Goal: Information Seeking & Learning: Learn about a topic

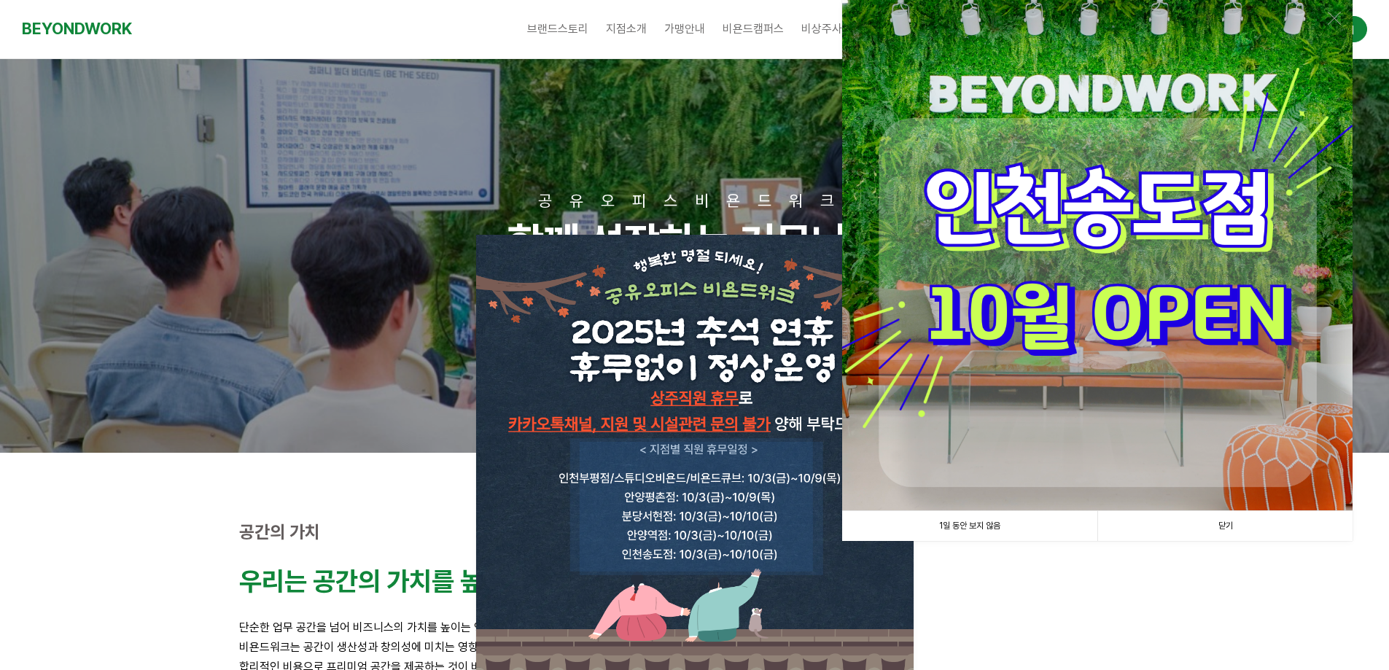
scroll to position [219, 0]
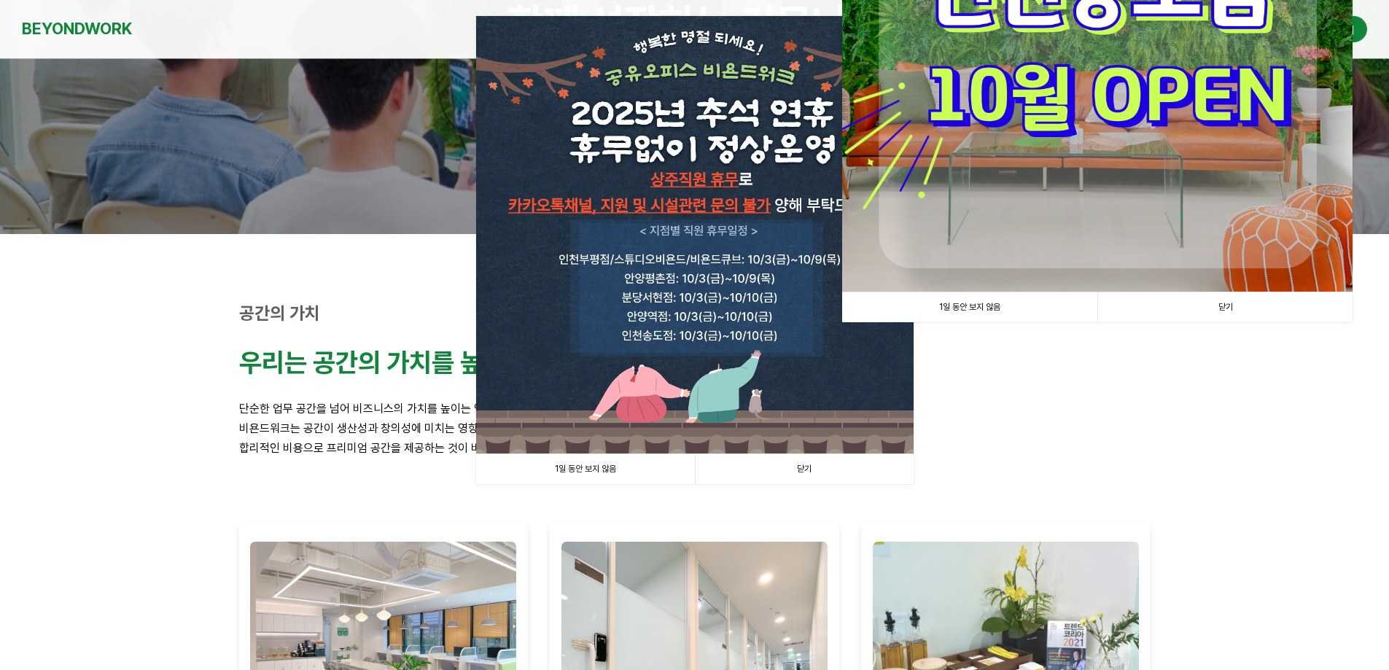
click at [992, 305] on link "1일 동안 보지 않음" at bounding box center [969, 307] width 255 height 30
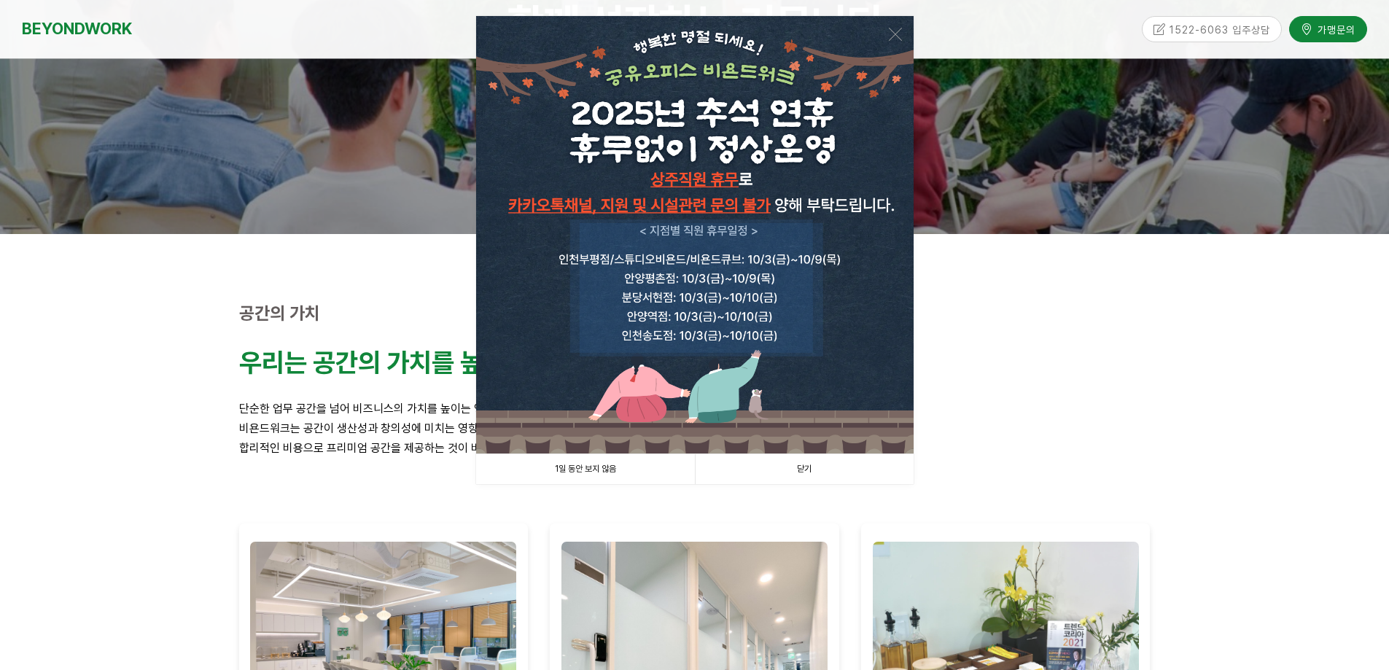
click at [621, 470] on link "1일 동안 보지 않음" at bounding box center [585, 469] width 219 height 30
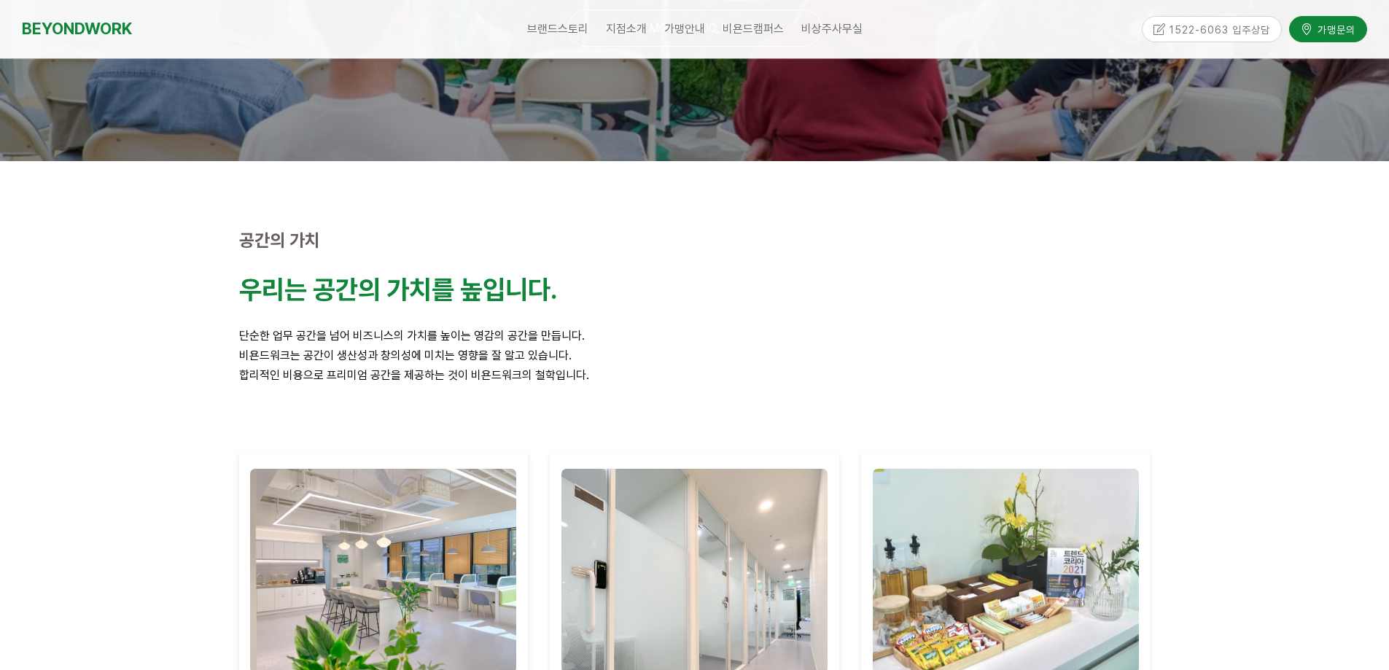
scroll to position [0, 0]
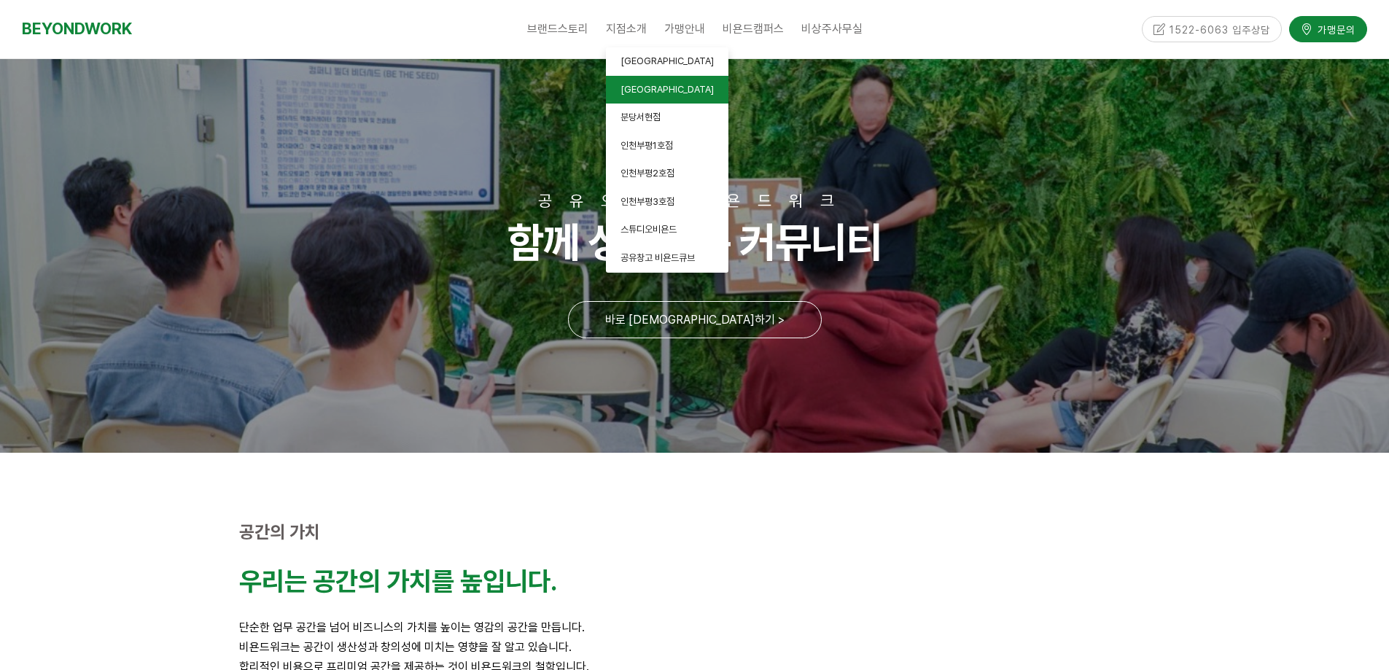
click at [650, 82] on link "[GEOGRAPHIC_DATA]" at bounding box center [667, 90] width 122 height 28
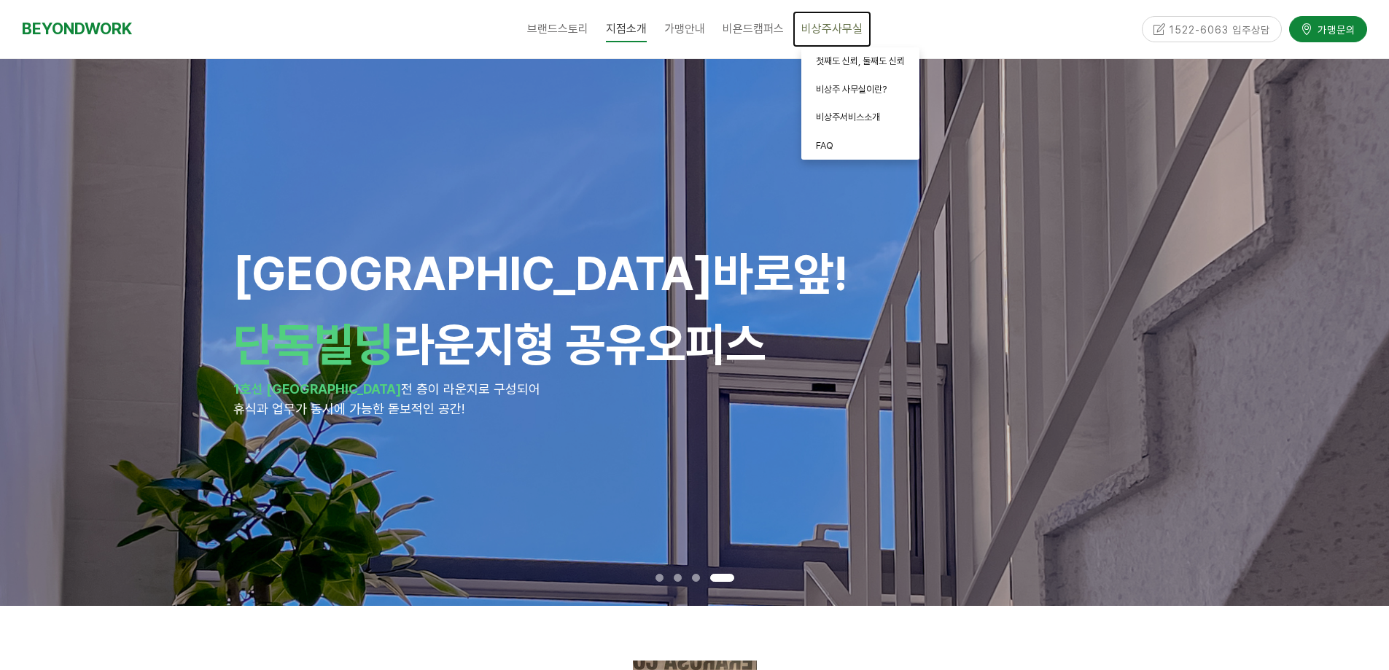
click at [827, 28] on span "비상주사무실" at bounding box center [831, 29] width 61 height 14
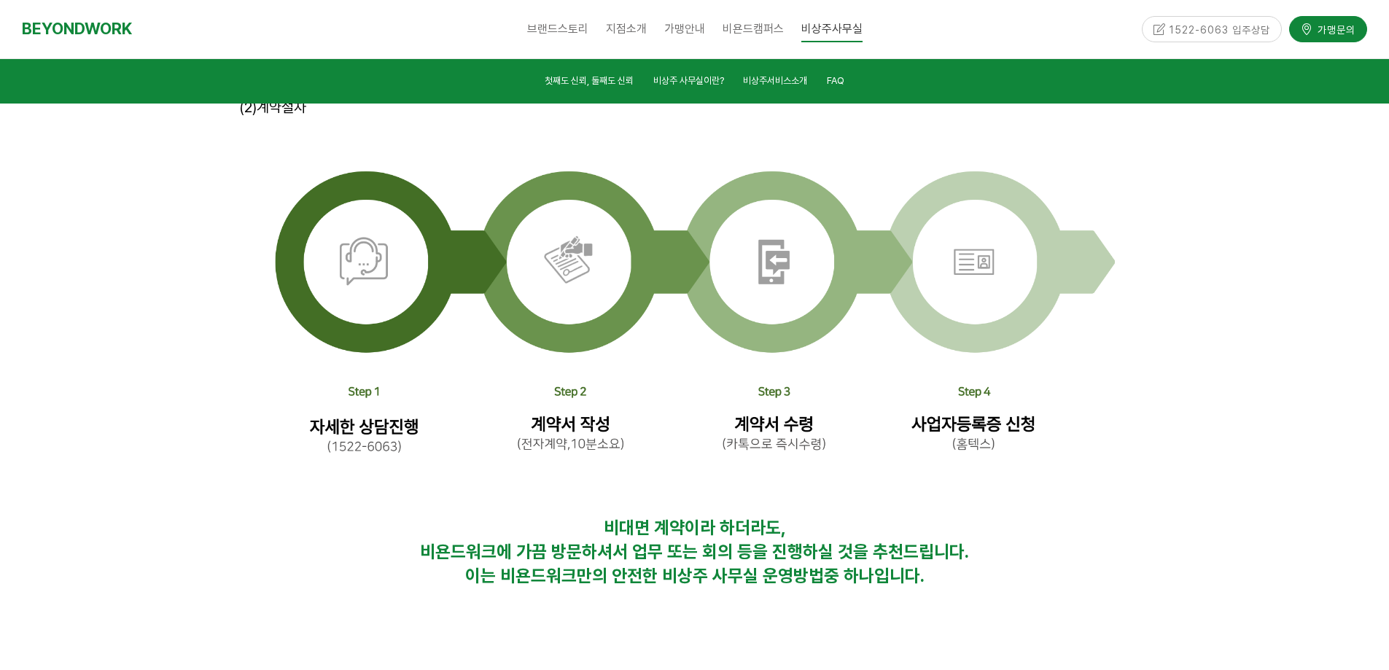
scroll to position [4784, 0]
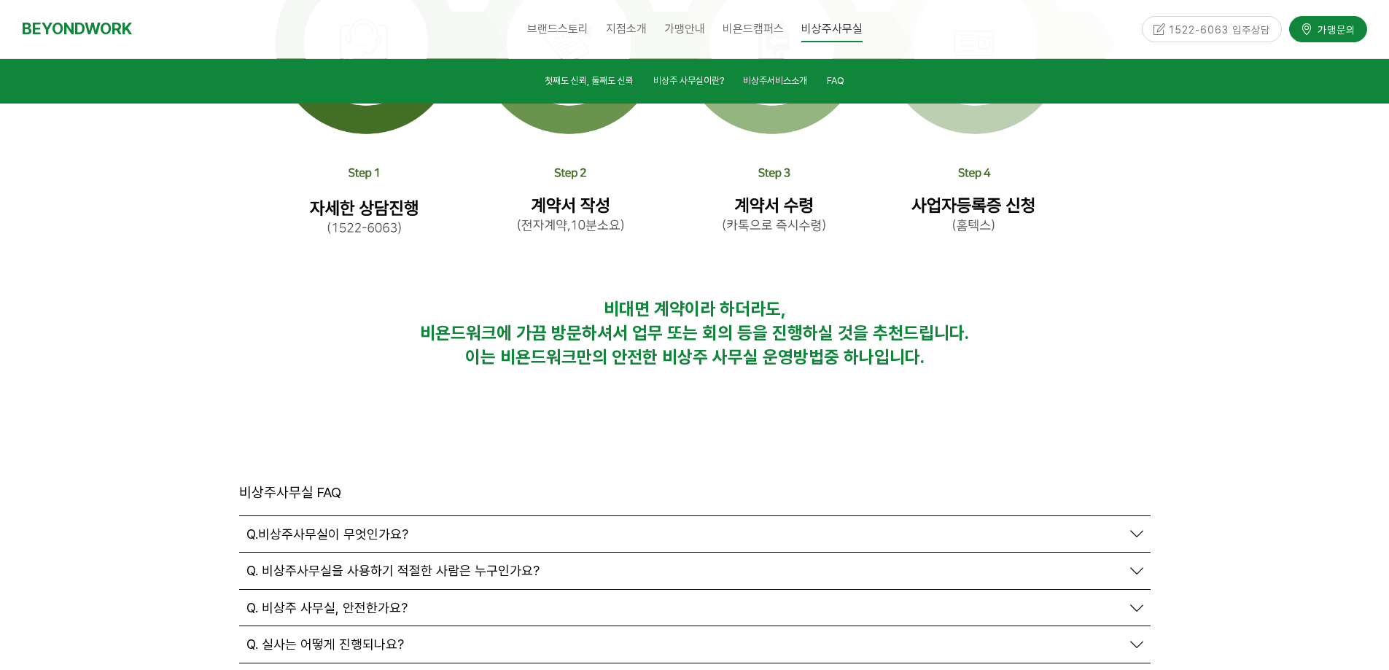
click at [378, 669] on span "Q. 계약 방식은 어떻게 되나요?" at bounding box center [326, 682] width 161 height 16
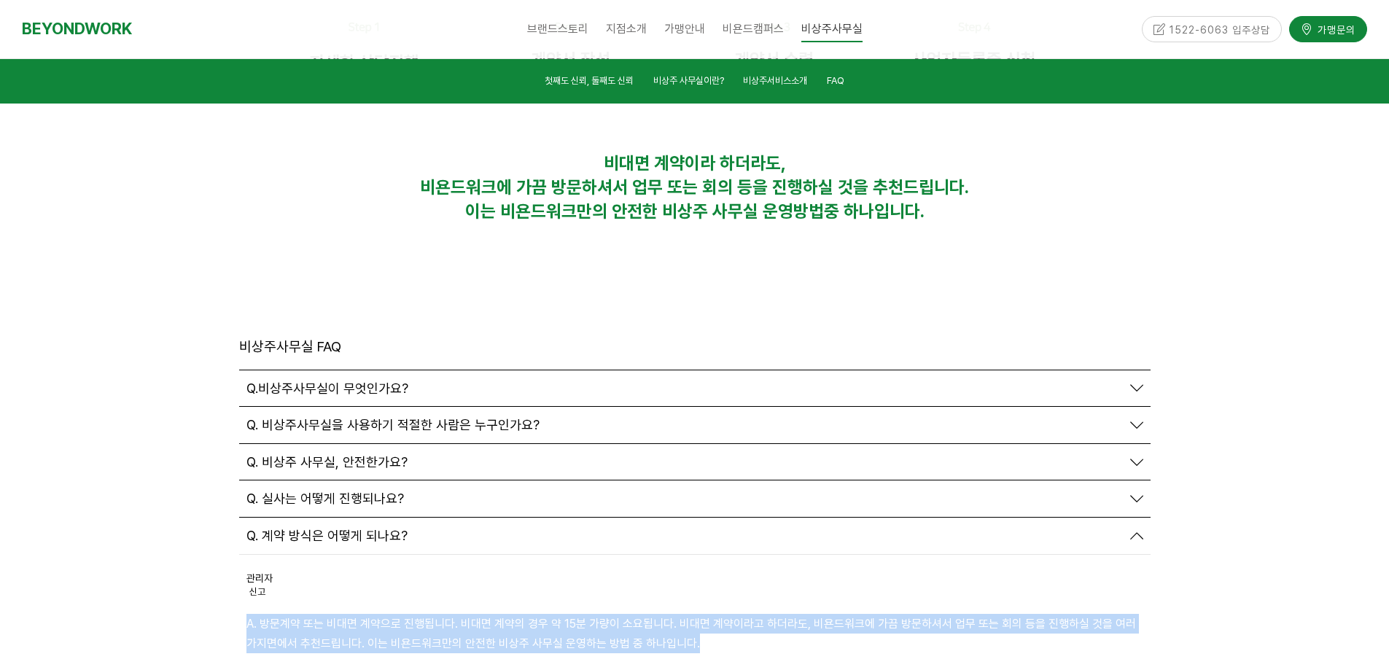
drag, startPoint x: 671, startPoint y: 480, endPoint x: 327, endPoint y: 448, distance: 346.3
click at [327, 555] on div "관리자 신고 신고 A. 방문계약 또는 비대면 계약으로 진행됩니다. 비대면 계약의 경우 약 15분 가량이 소요됩니다. 비대면 계약이라고 하더라도…" at bounding box center [694, 614] width 911 height 118
click at [405, 614] on p "A. 방문계약 또는 비대면 계약으로 진행됩니다. 비대면 계약의 경우 약 15분 가량이 소요됩니다. 비대면 계약이라고 하더라도, 비욘드워크에 가…" at bounding box center [694, 633] width 897 height 39
click at [554, 614] on p "A. 방문계약 또는 비대면 계약으로 진행됩니다. 비대면 계약의 경우 약 15분 가량이 소요됩니다. 비대면 계약이라고 하더라도, 비욘드워크에 가…" at bounding box center [694, 633] width 897 height 39
click at [575, 571] on div "관리자 신고 신고" at bounding box center [694, 593] width 897 height 44
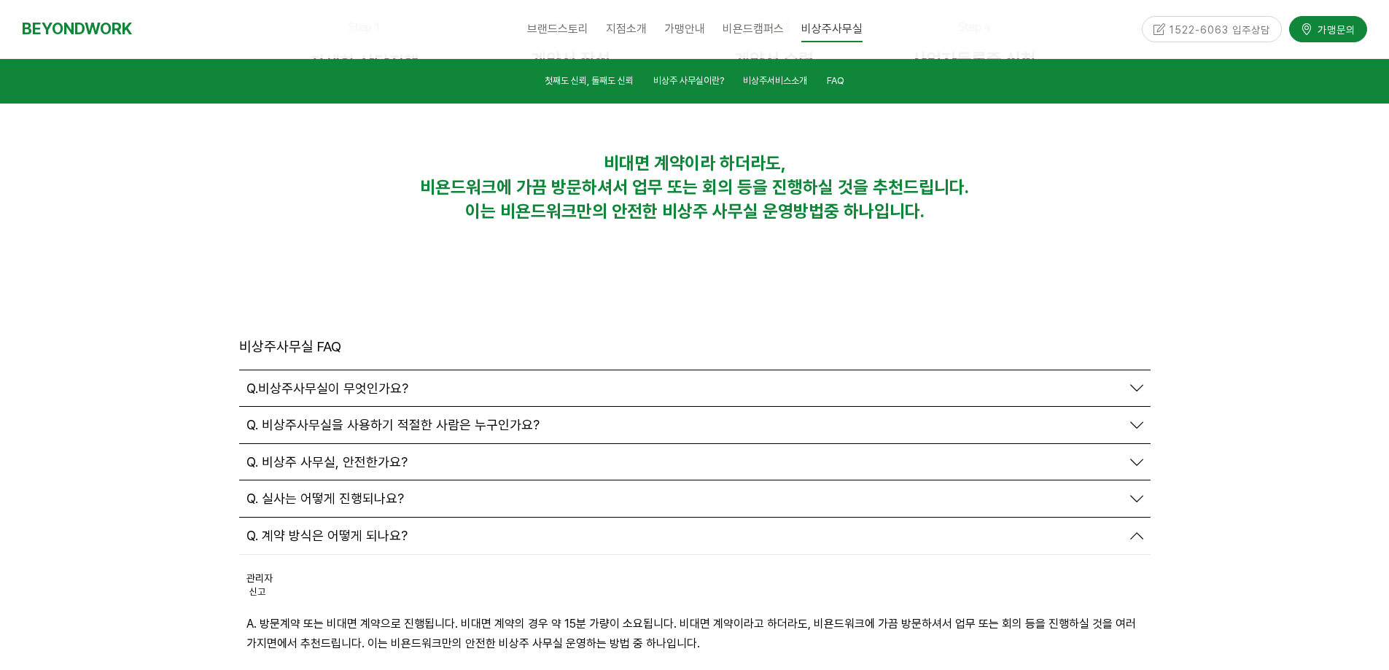
click at [512, 491] on div "Q. 실사는 어떻게 진행되나요?" at bounding box center [683, 499] width 875 height 16
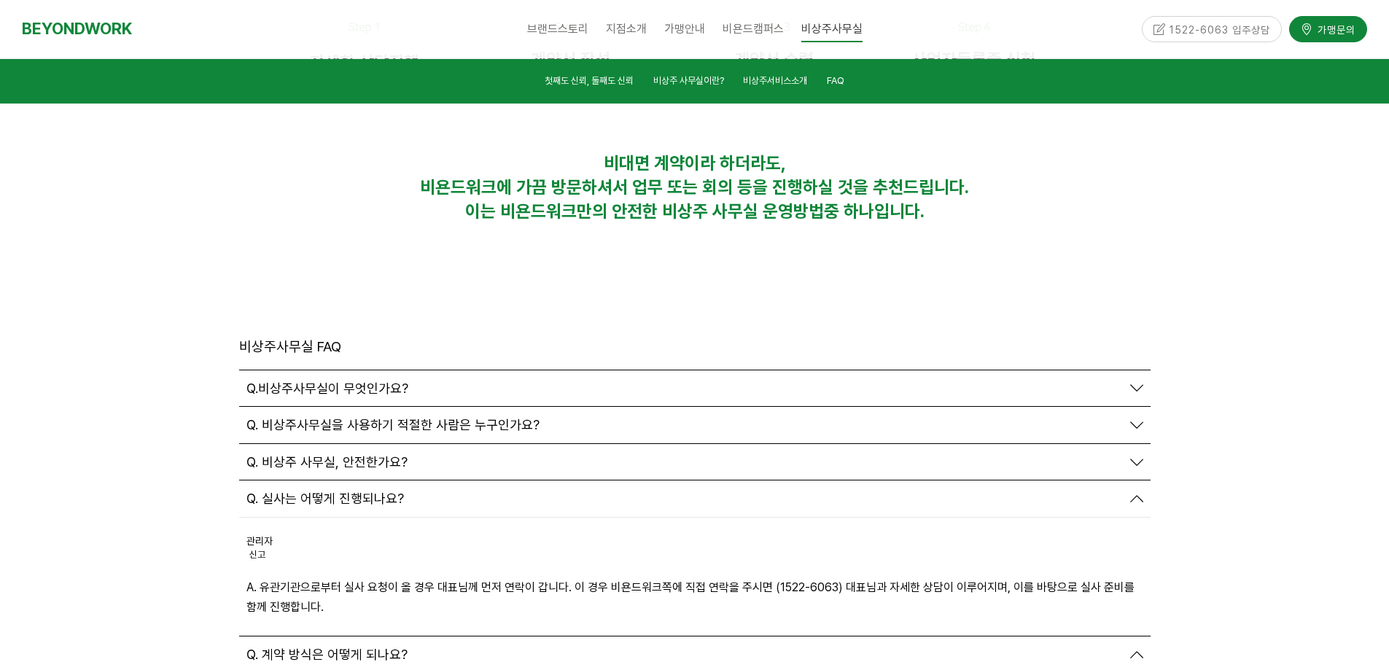
scroll to position [5149, 0]
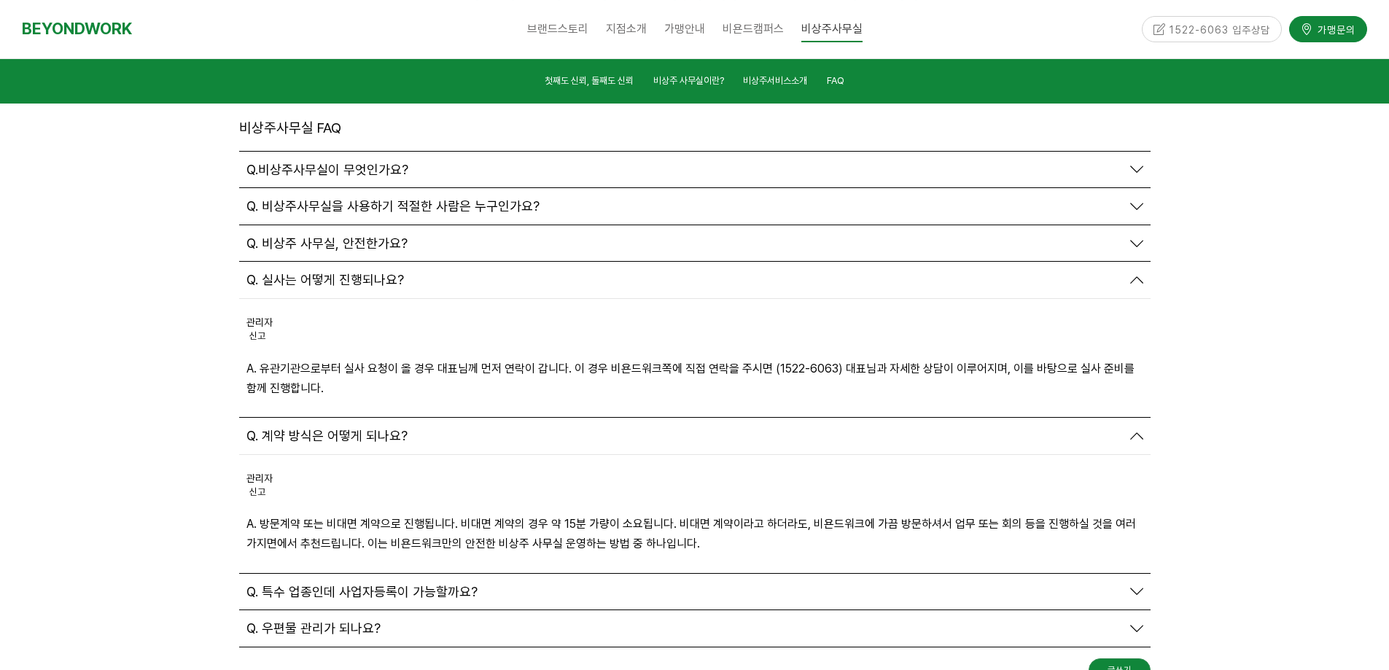
click at [496, 584] on div "Q. 특수 업종인데 사업자등록이 가능할까요?" at bounding box center [683, 592] width 875 height 16
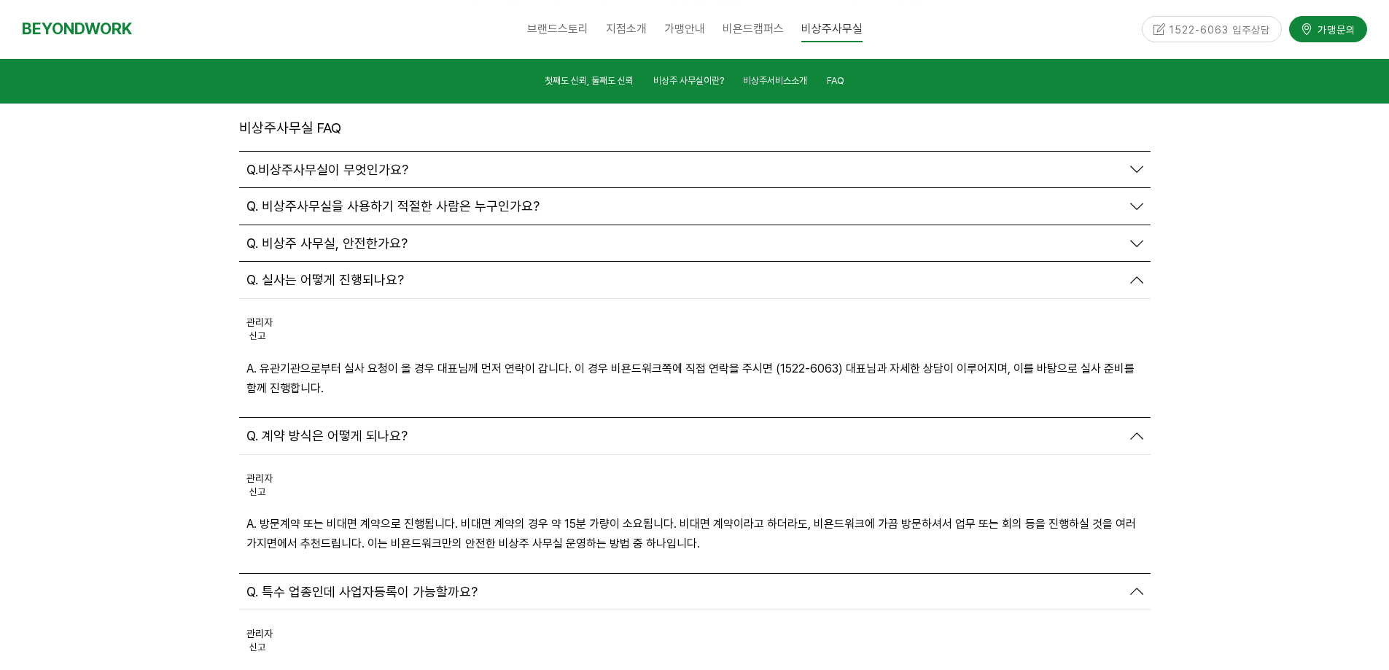
scroll to position [5295, 0]
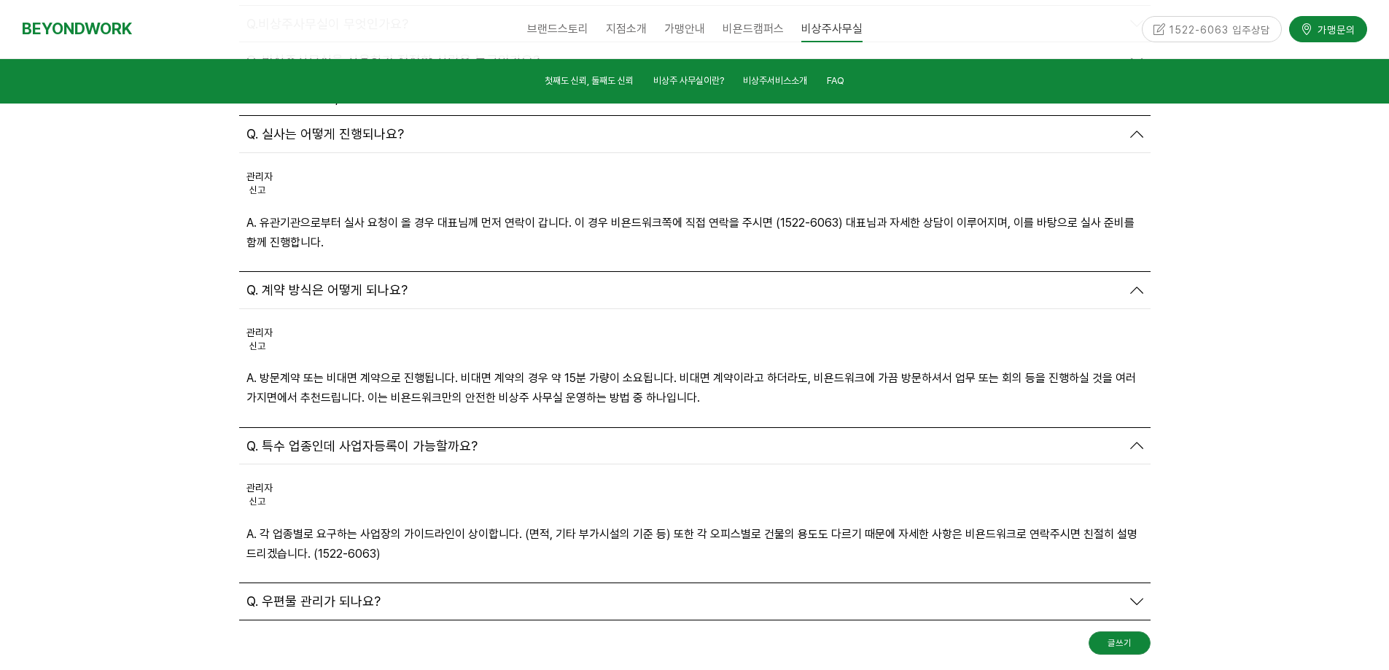
click at [480, 583] on div "Q. 우편물 관리가 되나요?" at bounding box center [694, 601] width 911 height 36
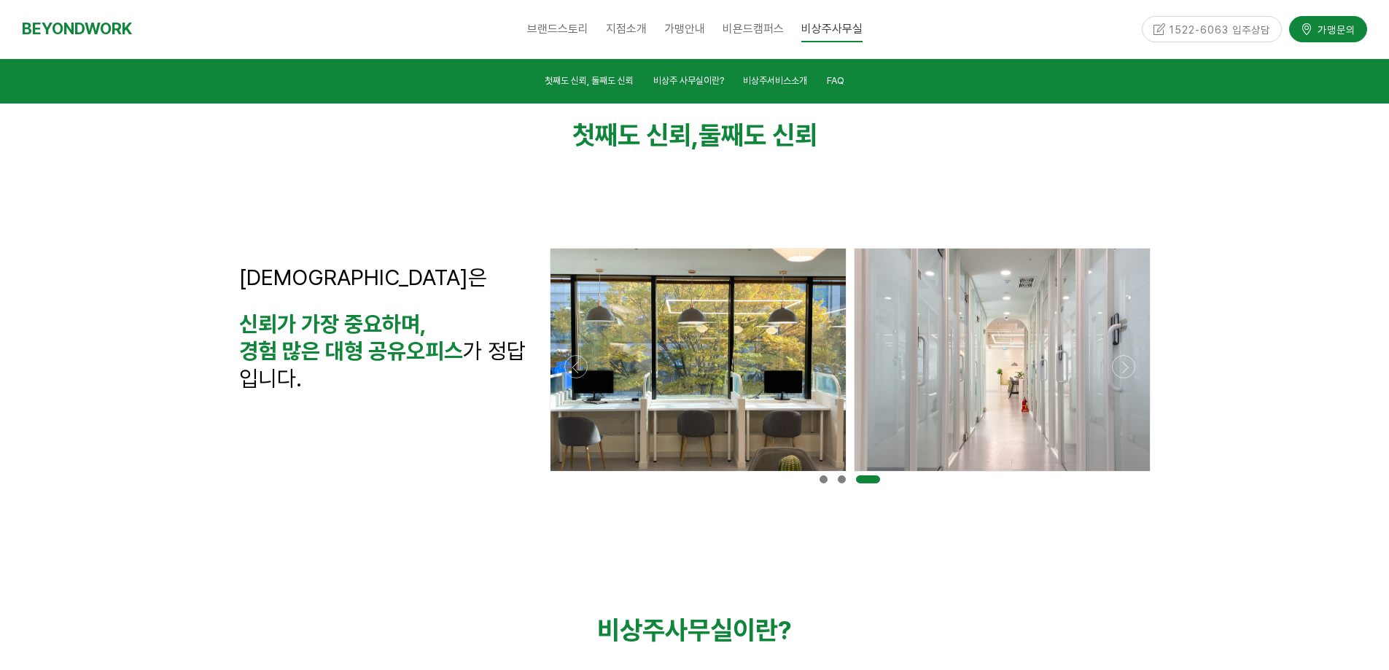
scroll to position [0, 0]
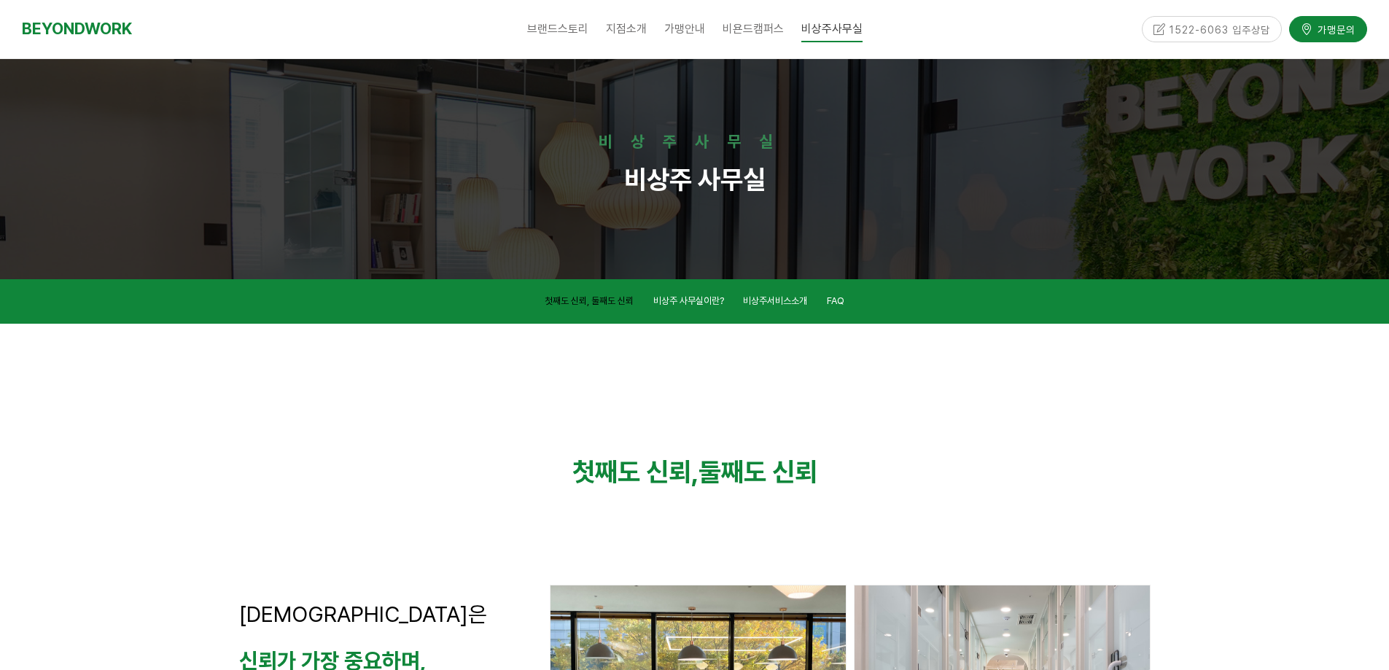
click at [606, 303] on span "첫째도 신뢰, 둘째도 신뢰" at bounding box center [589, 300] width 89 height 11
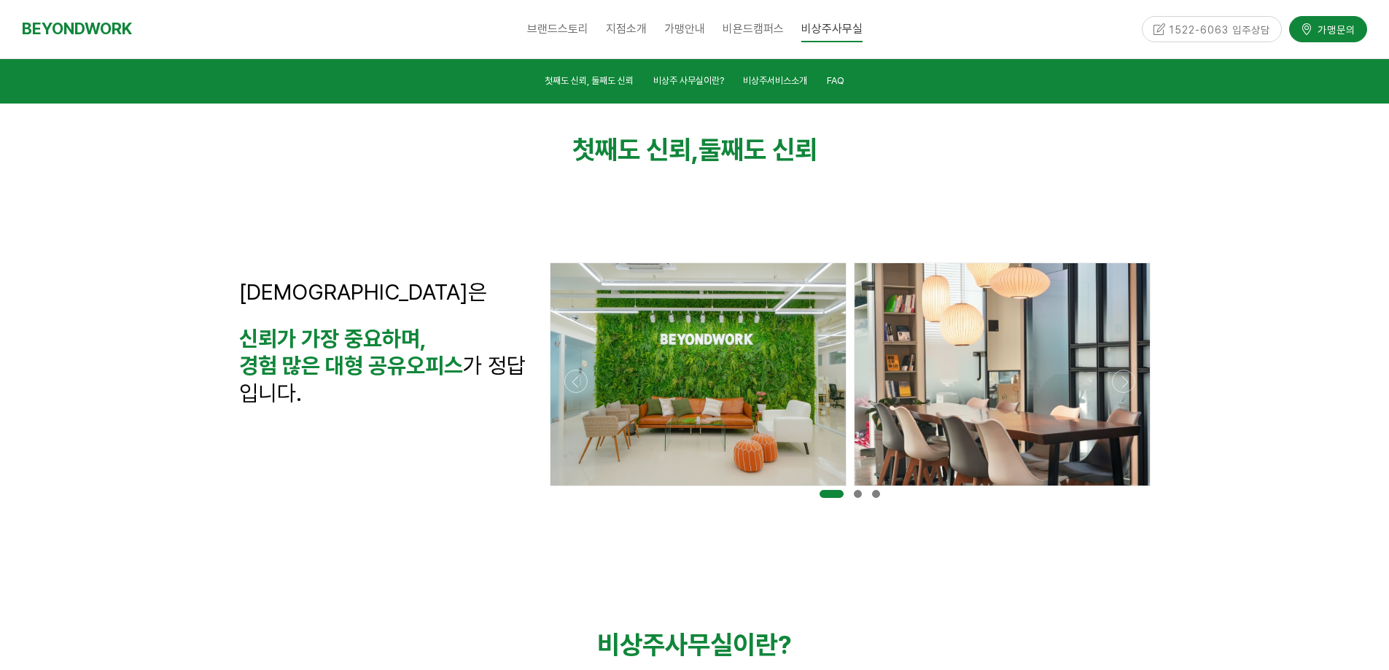
scroll to position [324, 0]
